Goal: Task Accomplishment & Management: Use online tool/utility

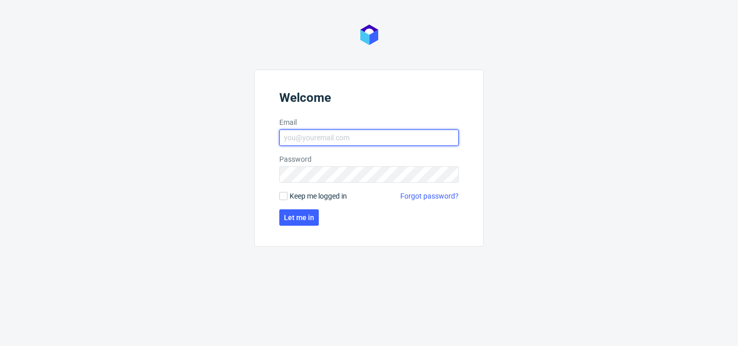
click at [365, 137] on input "Email" at bounding box center [368, 138] width 179 height 16
type input "[PERSON_NAME][EMAIL_ADDRESS][PERSON_NAME][DOMAIN_NAME]"
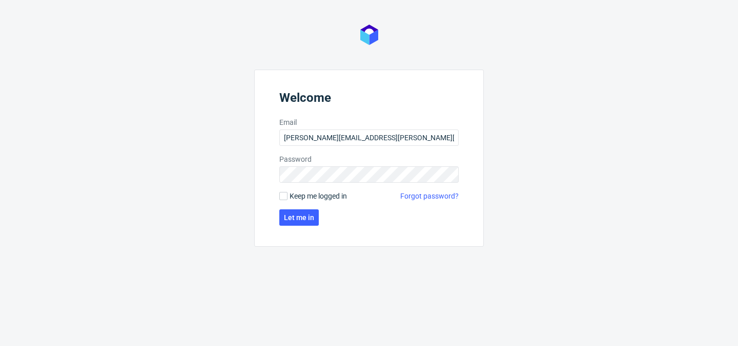
click at [312, 197] on span "Keep me logged in" at bounding box center [318, 196] width 57 height 10
click at [287, 197] on input "Keep me logged in" at bounding box center [283, 196] width 8 height 8
checkbox input "true"
click at [303, 217] on span "Let me in" at bounding box center [299, 217] width 30 height 7
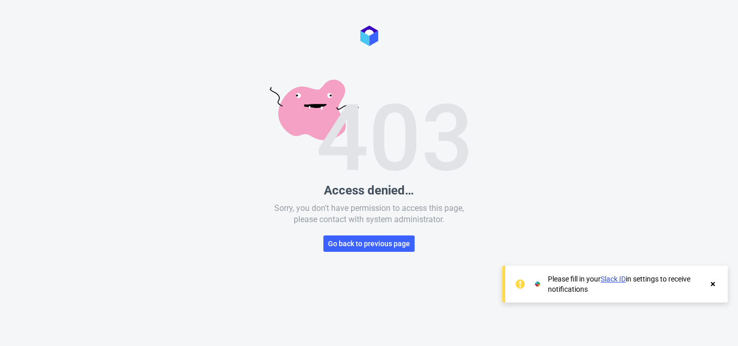
click at [633, 94] on div "Access denied… Sorry, you don't have permission to access this page, please con…" at bounding box center [369, 173] width 738 height 346
